Goal: Find specific page/section: Find specific page/section

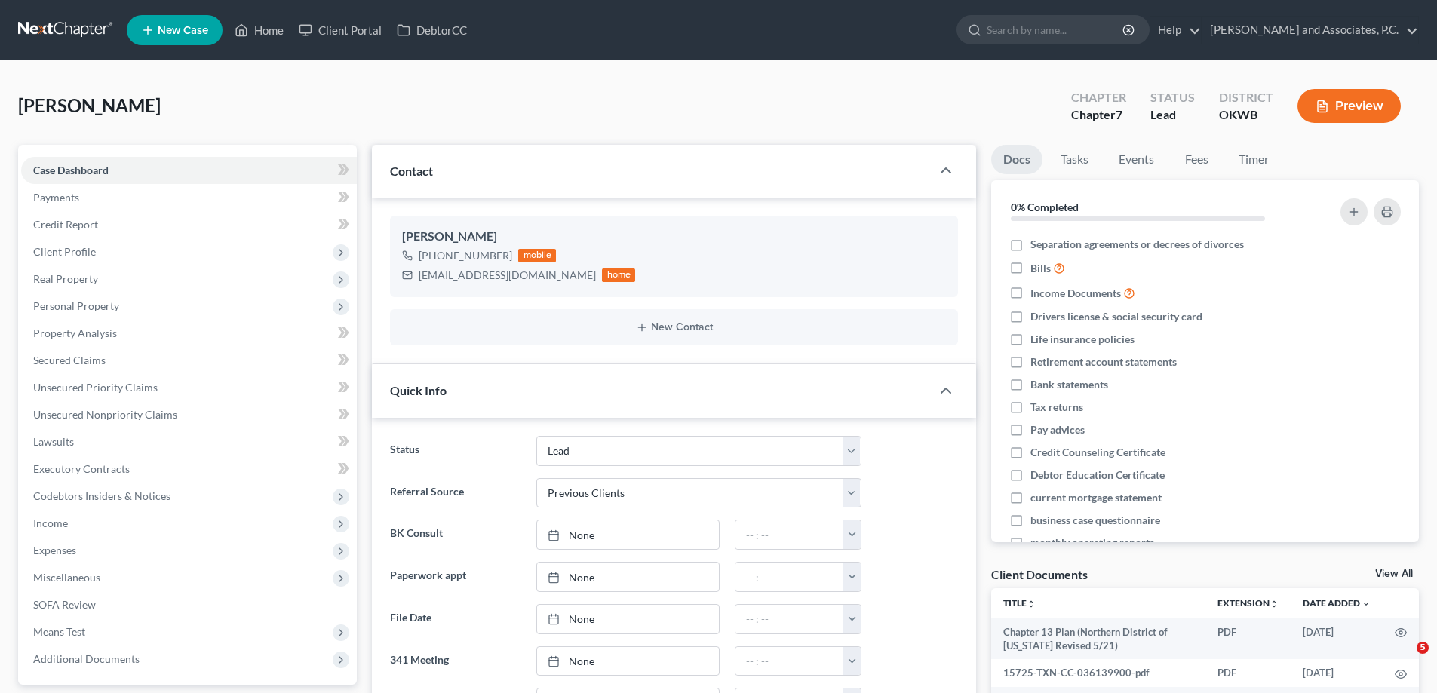
select select "8"
select select "1"
select select "0"
click at [266, 29] on link "Home" at bounding box center [259, 30] width 64 height 27
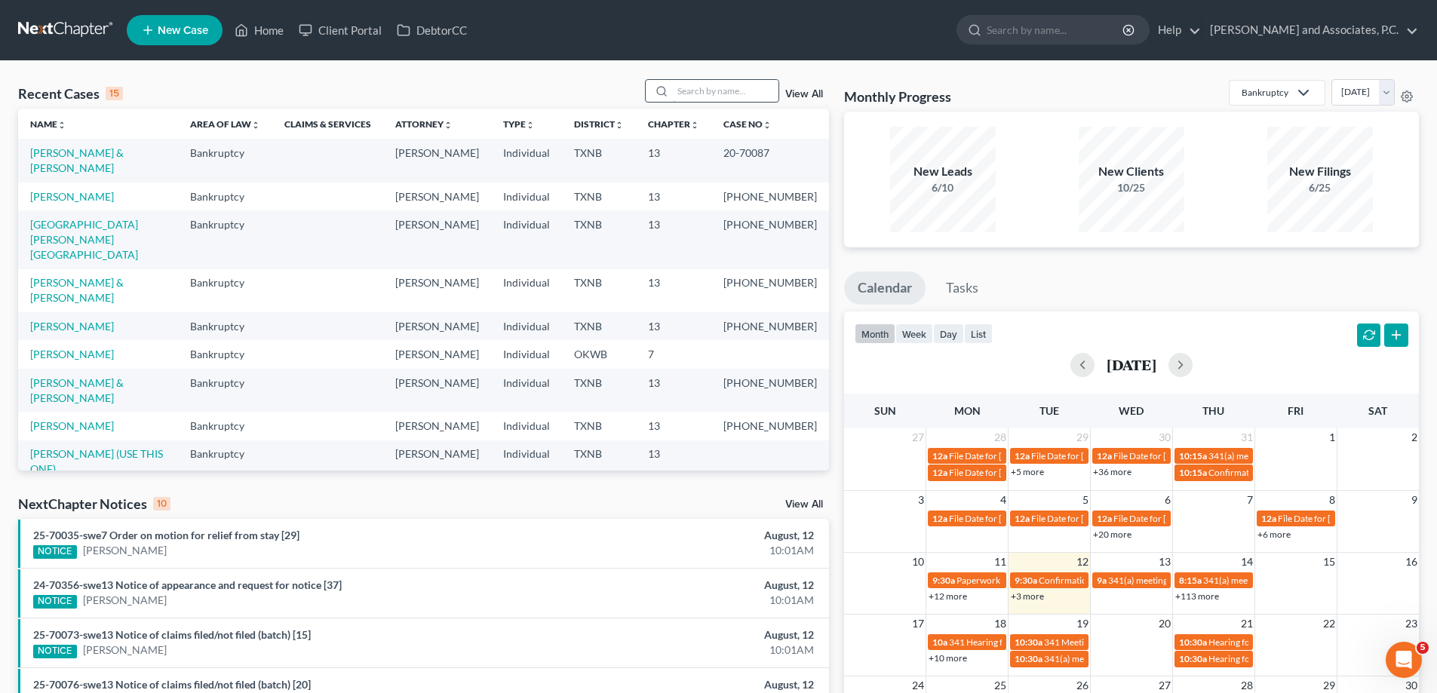
click at [686, 92] on input "search" at bounding box center [726, 91] width 106 height 22
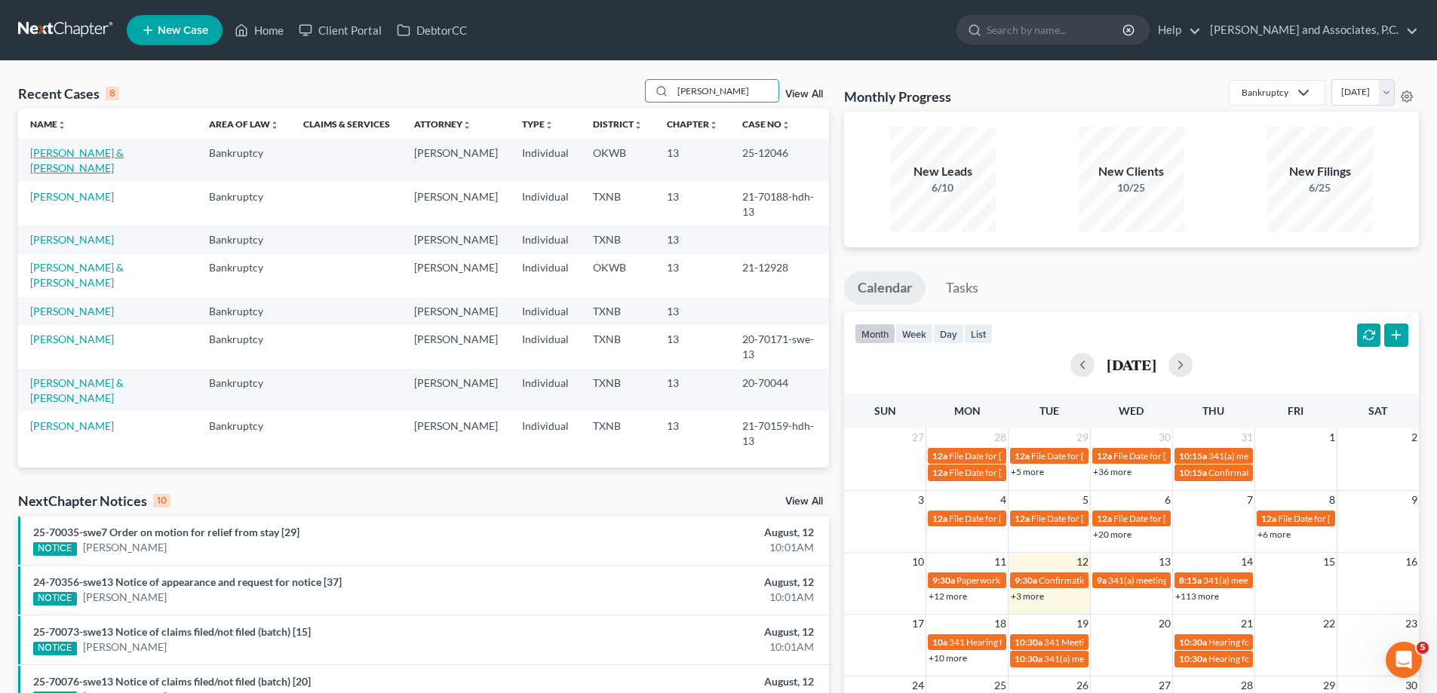
type input "[PERSON_NAME]"
click at [94, 154] on link "[PERSON_NAME] & [PERSON_NAME]" at bounding box center [77, 160] width 94 height 28
select select "5"
